Goal: Information Seeking & Learning: Learn about a topic

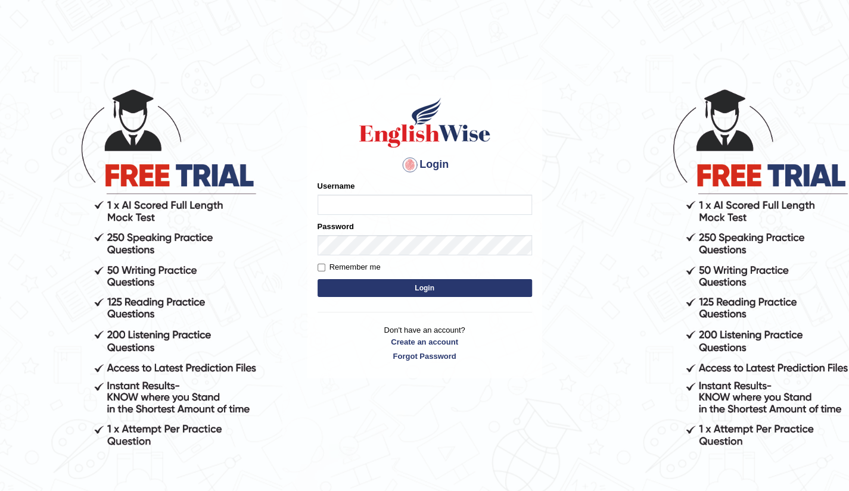
type input "Raj2512"
click at [428, 292] on button "Login" at bounding box center [424, 288] width 214 height 18
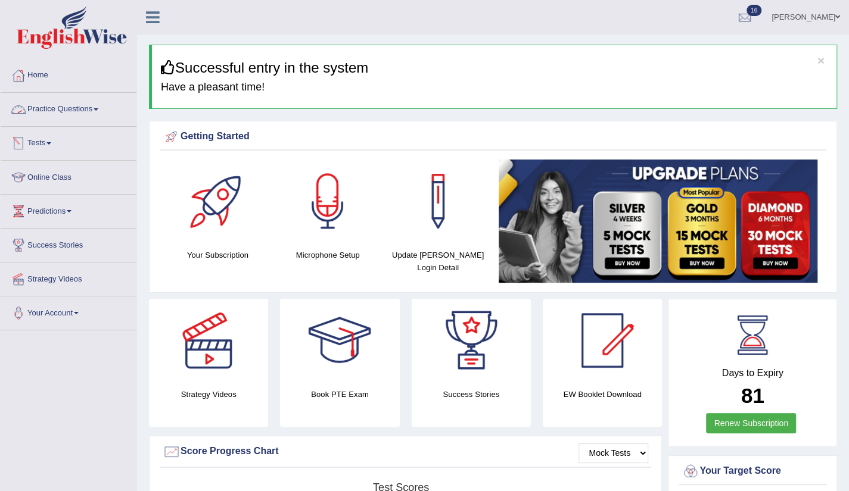
click at [55, 109] on link "Practice Questions" at bounding box center [69, 108] width 136 height 30
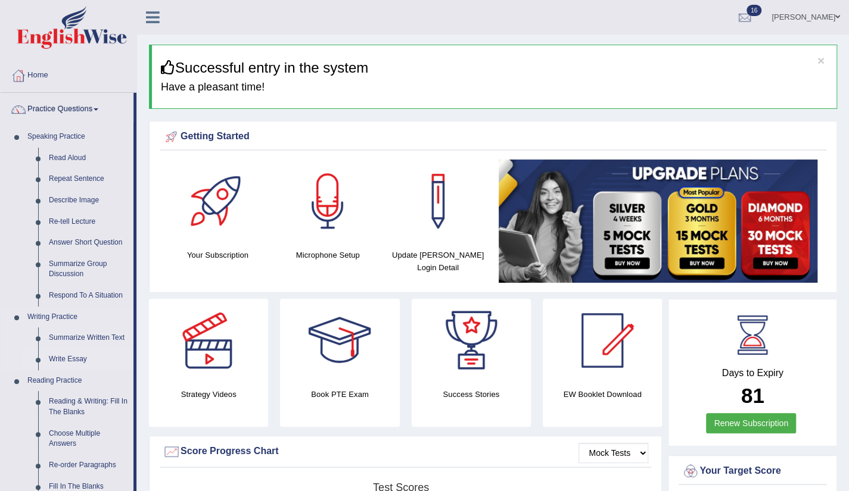
click at [66, 357] on link "Write Essay" at bounding box center [88, 359] width 90 height 21
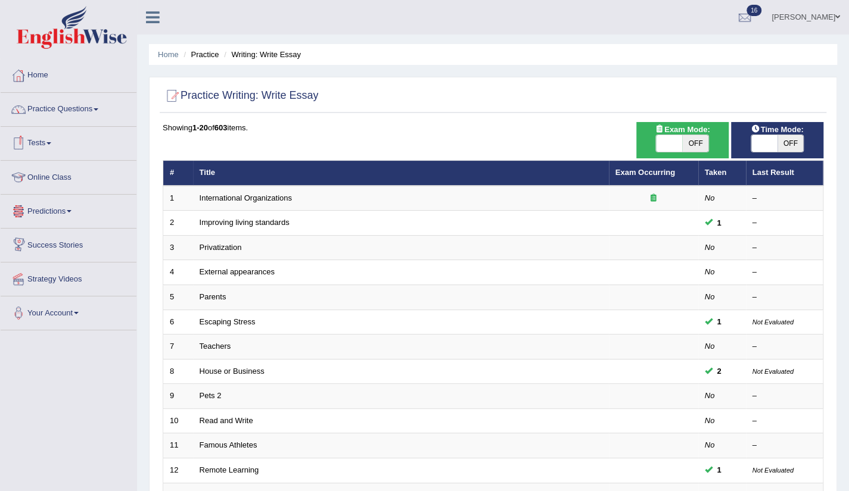
click at [56, 144] on link "Tests" at bounding box center [69, 142] width 136 height 30
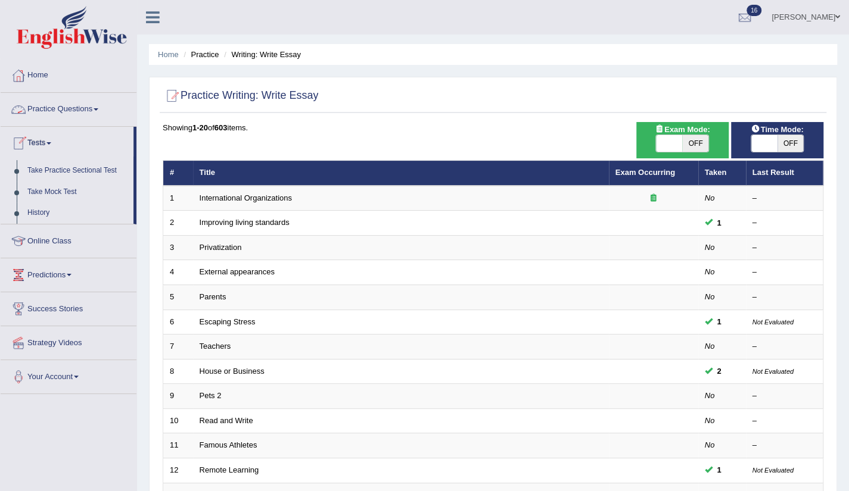
click at [89, 111] on link "Practice Questions" at bounding box center [69, 108] width 136 height 30
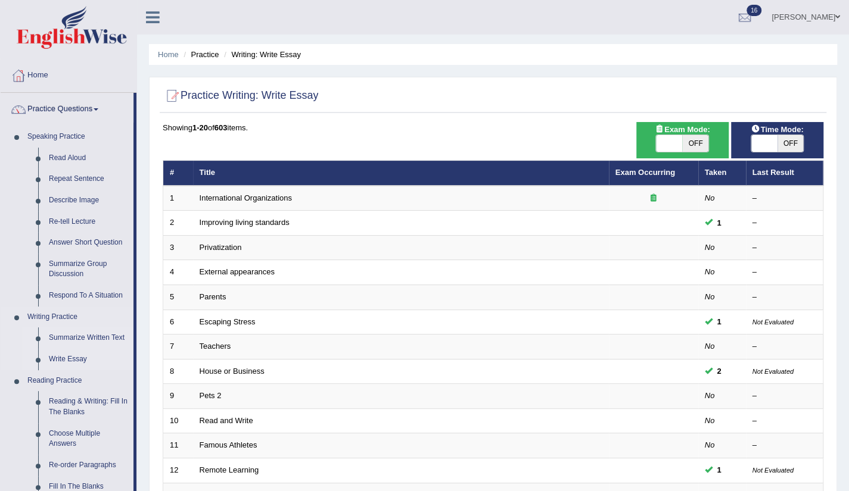
click at [98, 342] on link "Summarize Written Text" at bounding box center [88, 338] width 90 height 21
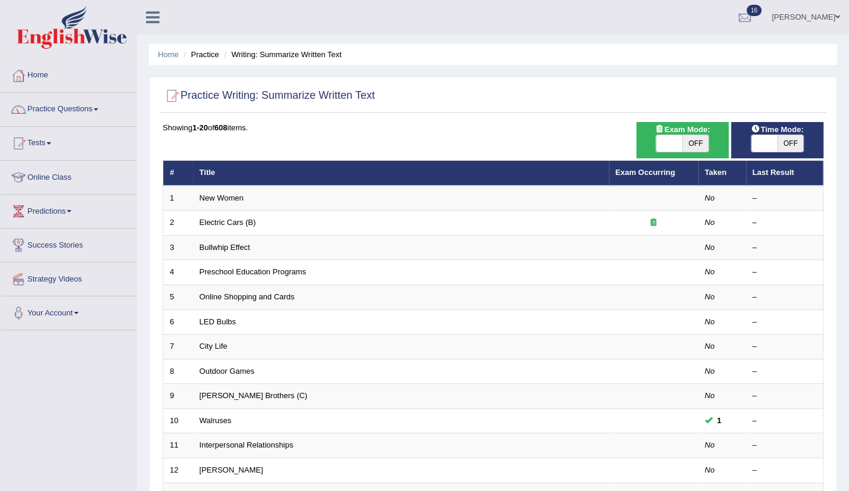
click at [757, 149] on span at bounding box center [764, 143] width 26 height 17
checkbox input "true"
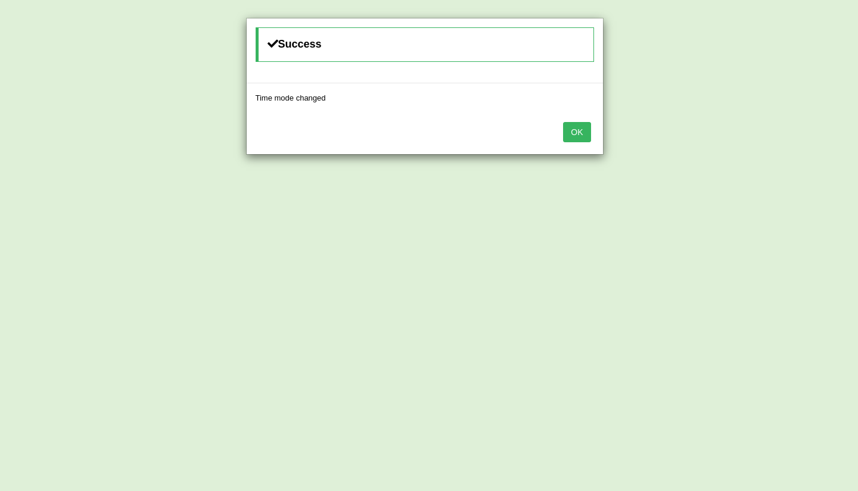
click at [572, 124] on button "OK" at bounding box center [576, 132] width 27 height 20
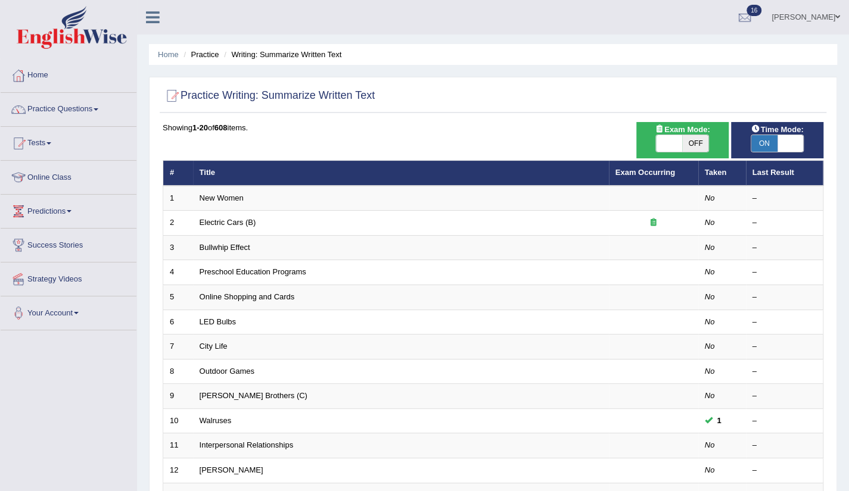
scroll to position [291, 0]
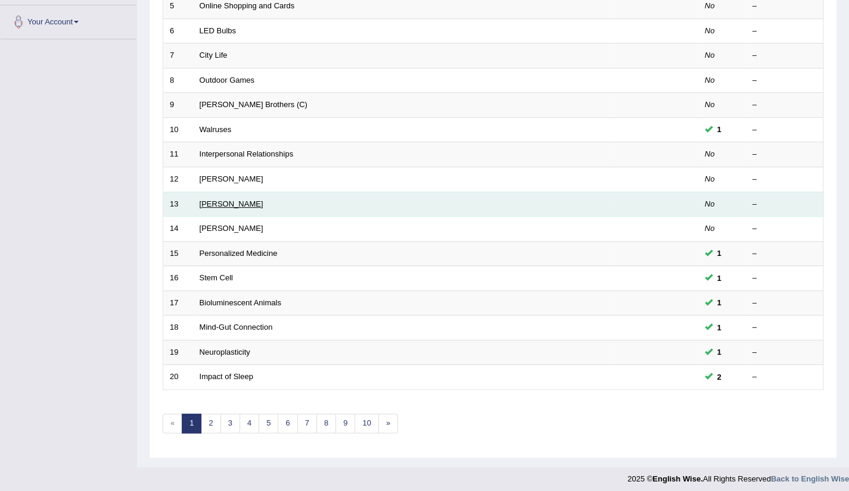
click at [223, 200] on link "[PERSON_NAME]" at bounding box center [232, 204] width 64 height 9
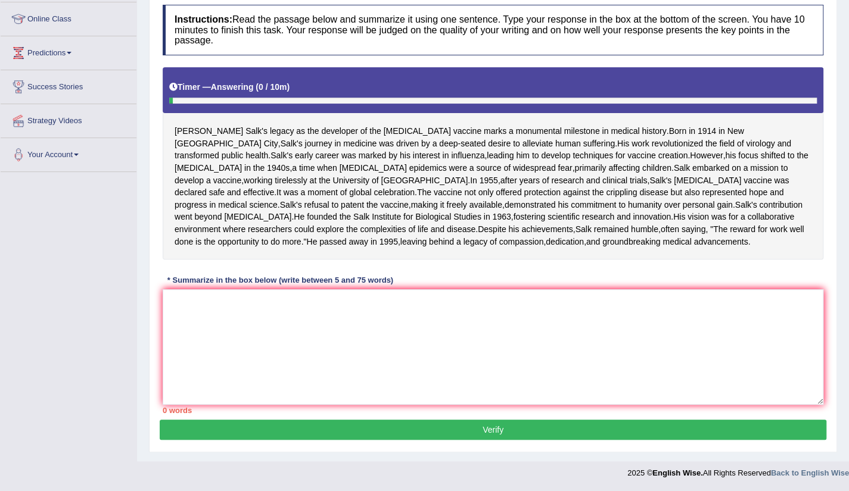
scroll to position [167, 0]
click at [198, 370] on textarea at bounding box center [493, 347] width 661 height 116
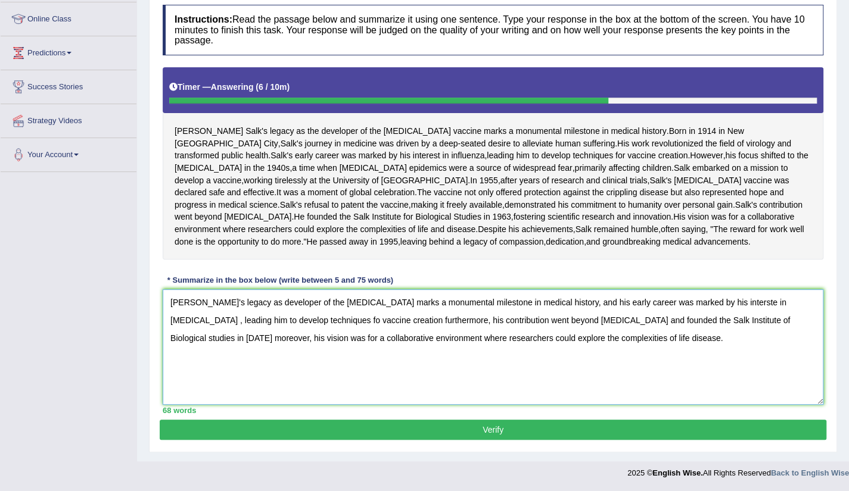
click at [210, 366] on textarea "[PERSON_NAME]'s legacy as developer of the [MEDICAL_DATA] marks a monumental mi…" at bounding box center [493, 347] width 661 height 116
click at [731, 364] on textarea "[PERSON_NAME] legacy as developer of the [MEDICAL_DATA] marks a monumental mile…" at bounding box center [493, 347] width 661 height 116
click at [722, 367] on textarea "[PERSON_NAME] legacy as developer of the [MEDICAL_DATA] marks a monumental mile…" at bounding box center [493, 347] width 661 height 116
click at [774, 405] on textarea "[PERSON_NAME] legacy as developer of the [MEDICAL_DATA] marks a monumental mile…" at bounding box center [493, 347] width 661 height 116
click at [274, 385] on textarea "[PERSON_NAME] legacy as developer of the [MEDICAL_DATA] marks a monumental mile…" at bounding box center [493, 347] width 661 height 116
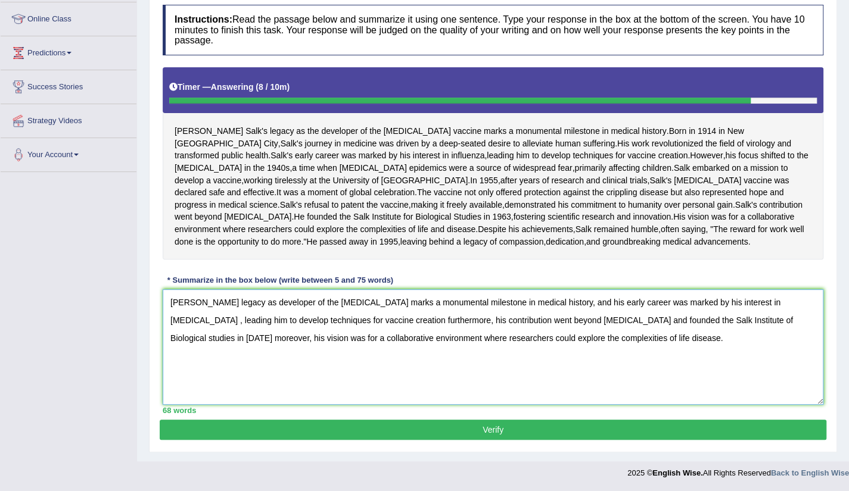
drag, startPoint x: 681, startPoint y: 371, endPoint x: 703, endPoint y: 418, distance: 51.2
click at [703, 405] on textarea "[PERSON_NAME] legacy as developer of the [MEDICAL_DATA] marks a monumental mile…" at bounding box center [493, 347] width 661 height 116
type textarea "[PERSON_NAME] legacy as developer of the [MEDICAL_DATA] marks a monumental mile…"
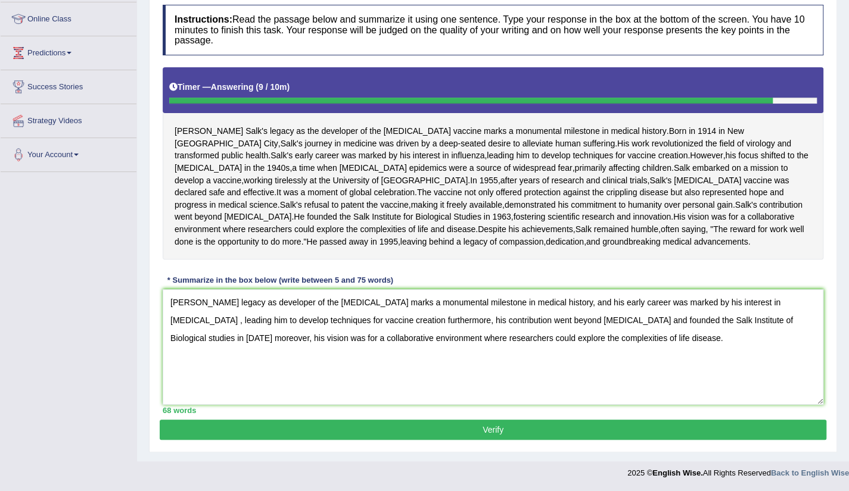
click at [511, 431] on button "Verify" at bounding box center [493, 430] width 667 height 20
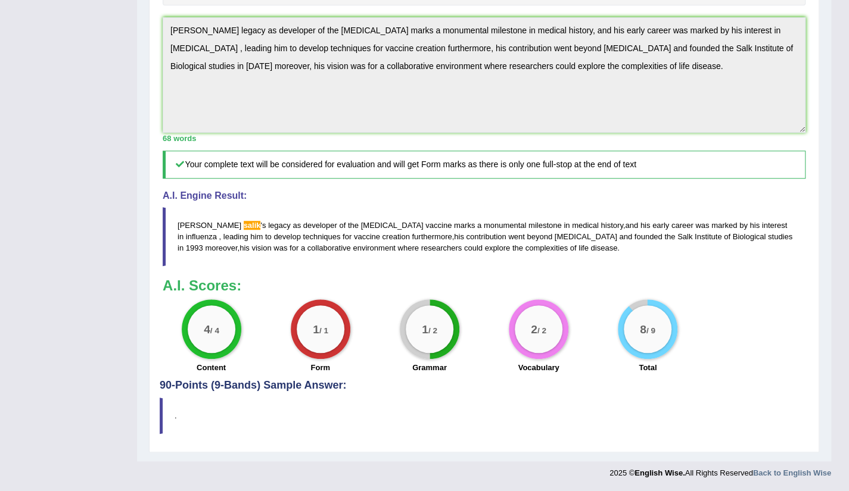
scroll to position [7, 0]
